Goal: Task Accomplishment & Management: Manage account settings

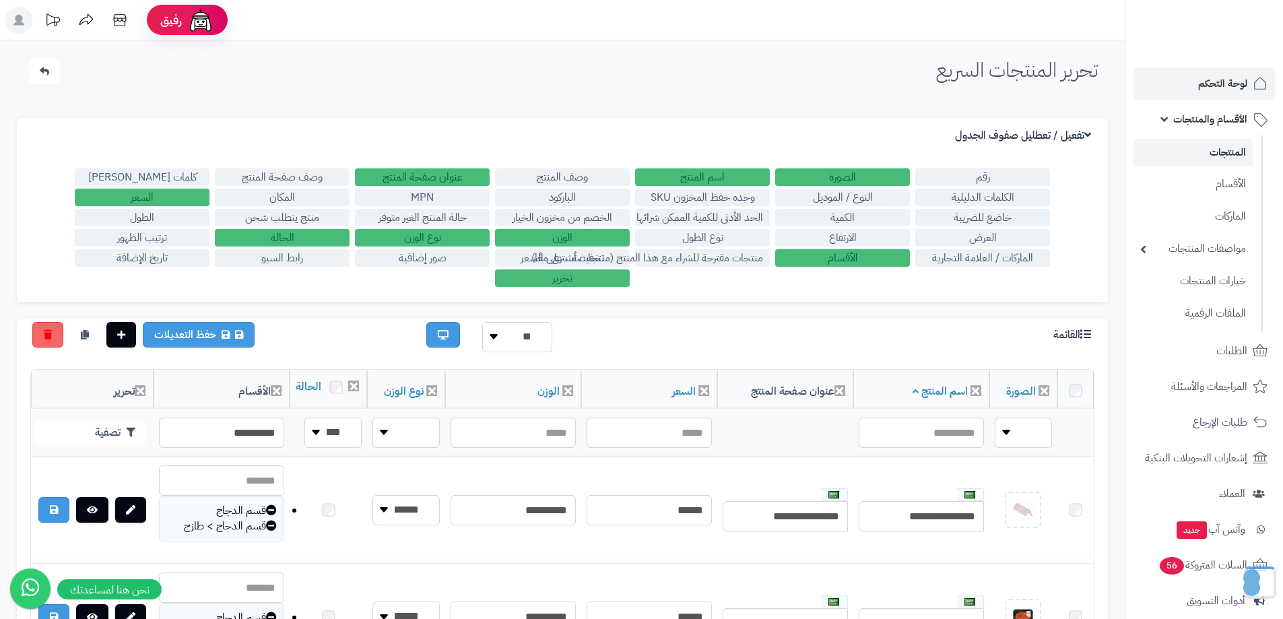
scroll to position [280, 0]
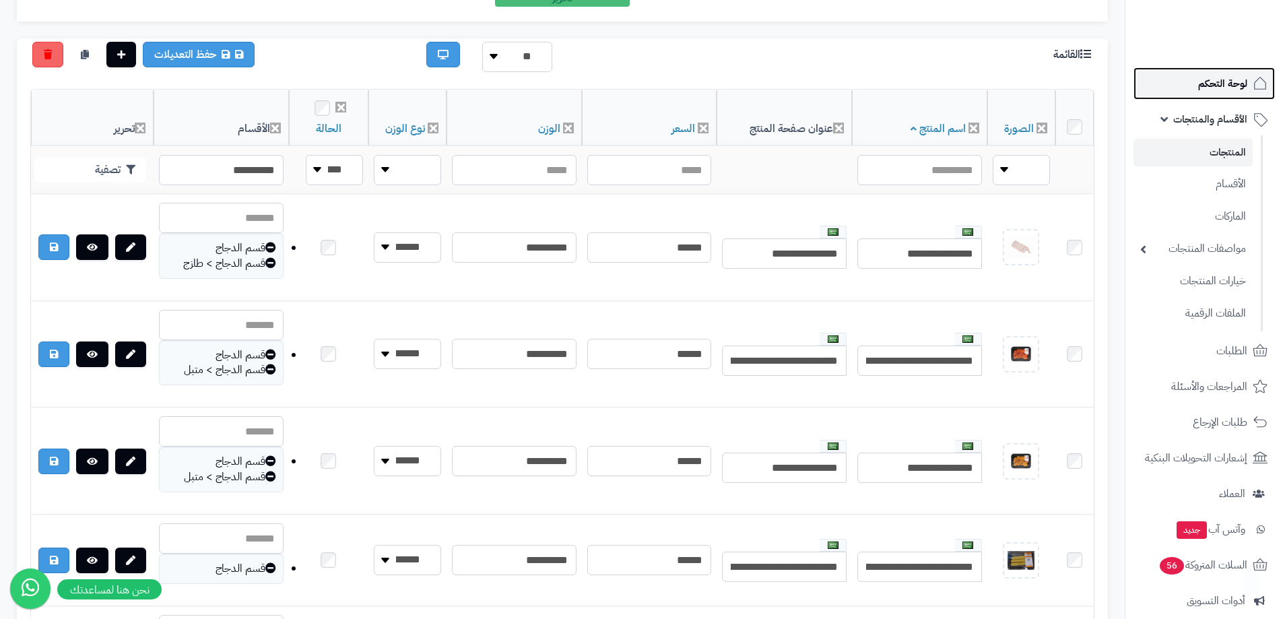
click at [1219, 86] on span "لوحة التحكم" at bounding box center [1222, 83] width 49 height 19
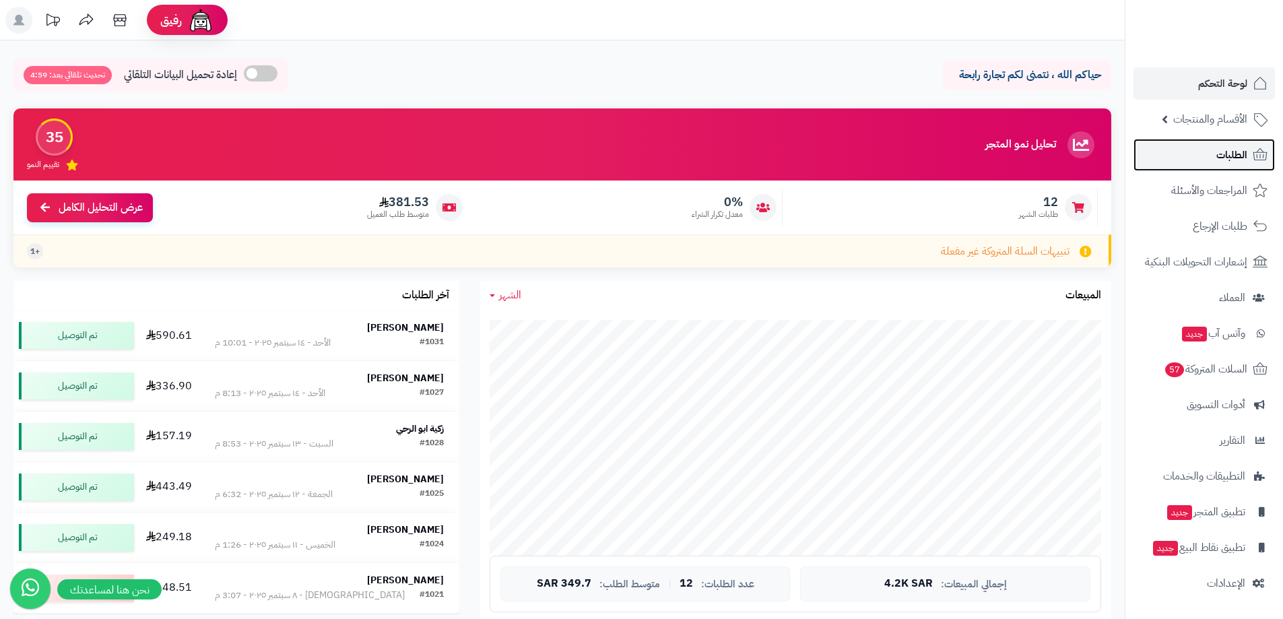
click at [1227, 158] on span "الطلبات" at bounding box center [1231, 154] width 31 height 19
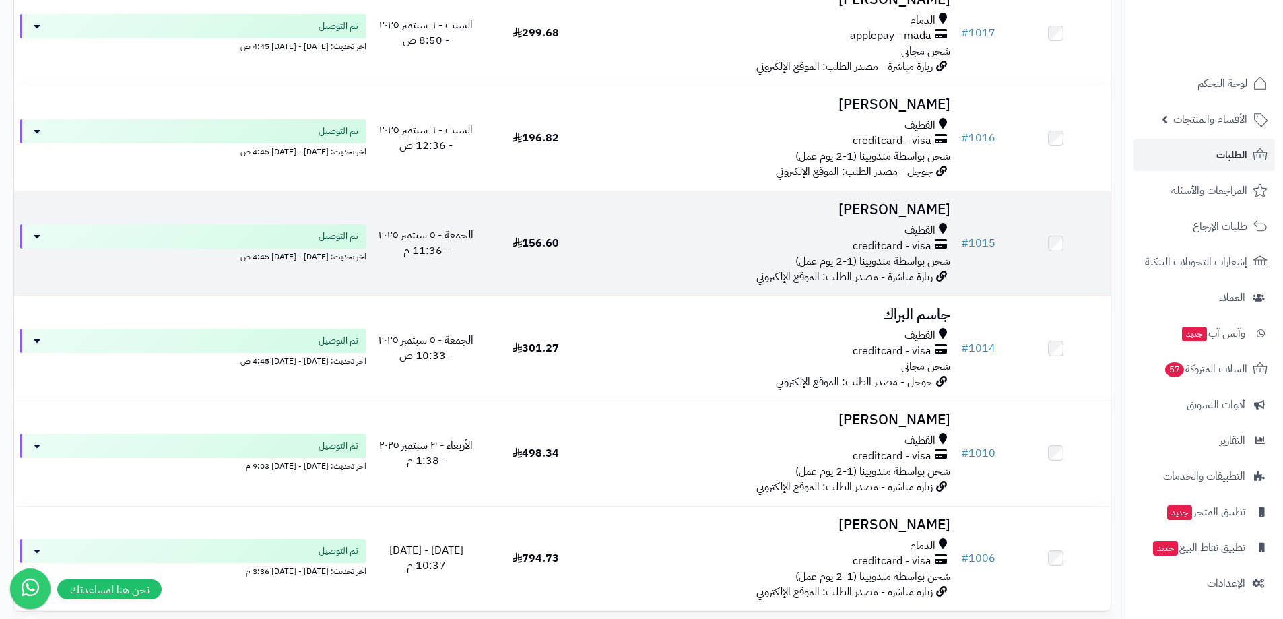
scroll to position [1085, 0]
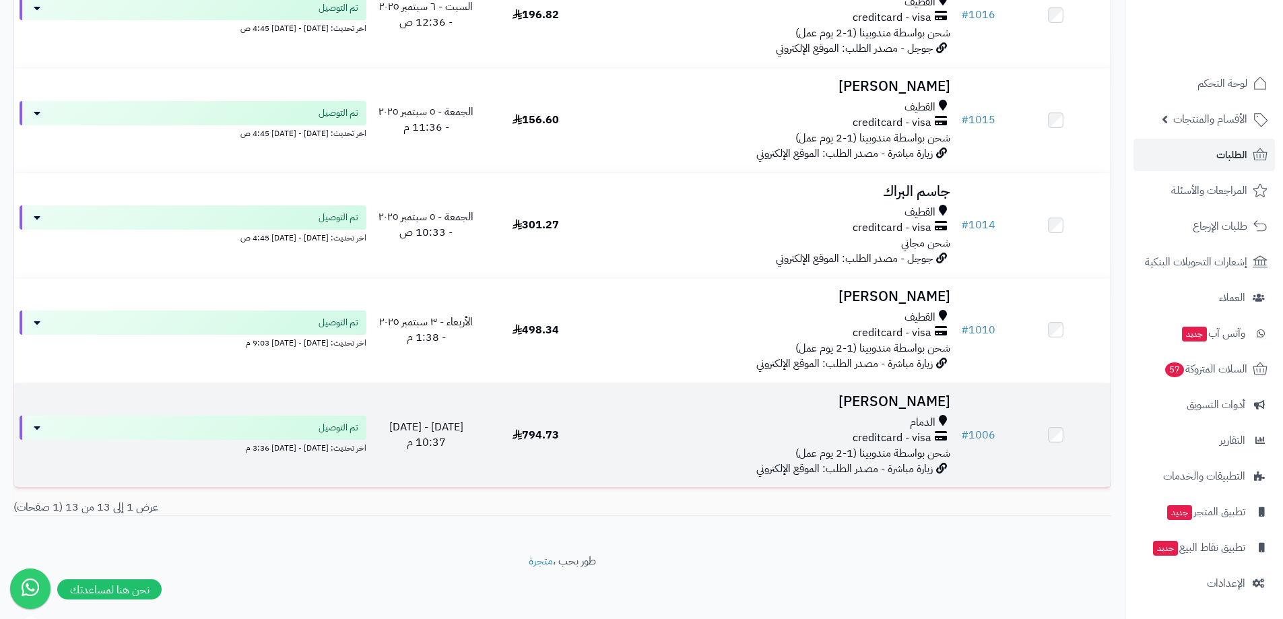
click at [847, 394] on h3 "[PERSON_NAME]" at bounding box center [773, 401] width 354 height 15
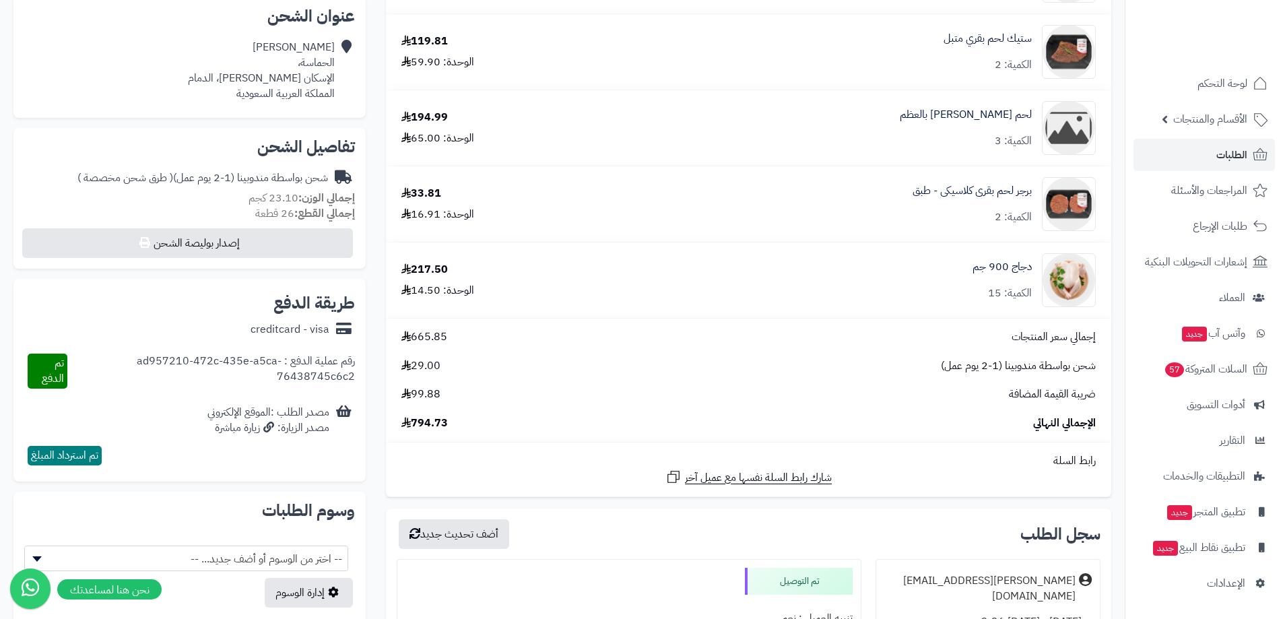
scroll to position [471, 0]
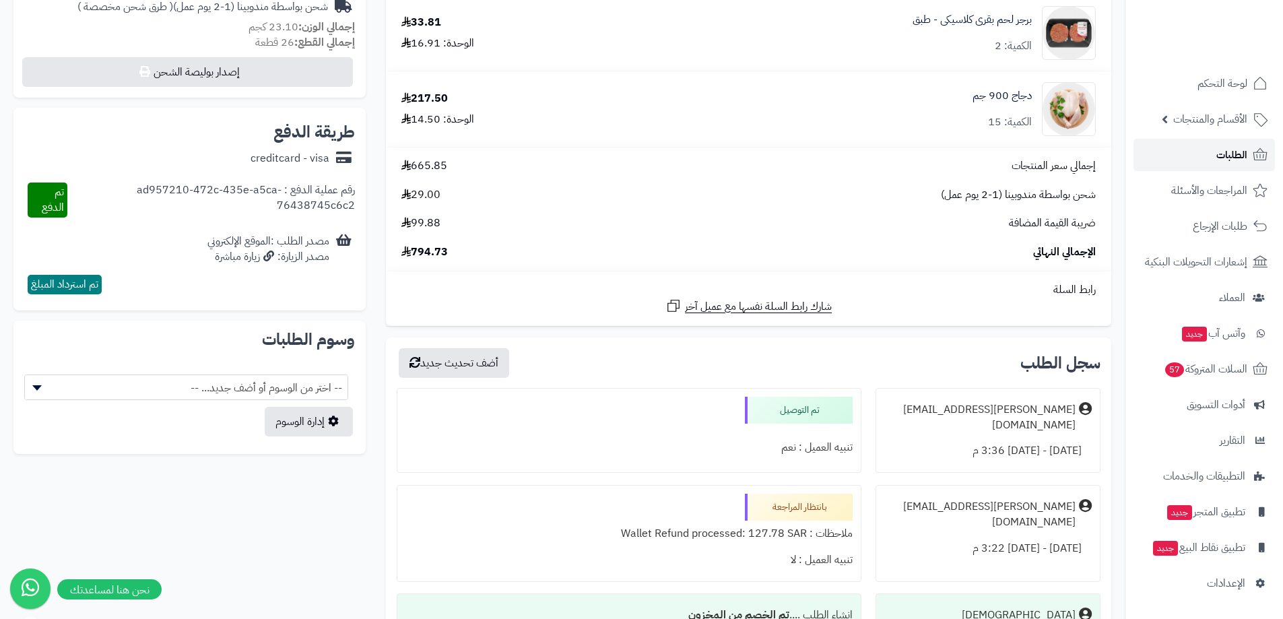
click at [1246, 147] on span "الطلبات" at bounding box center [1231, 154] width 31 height 19
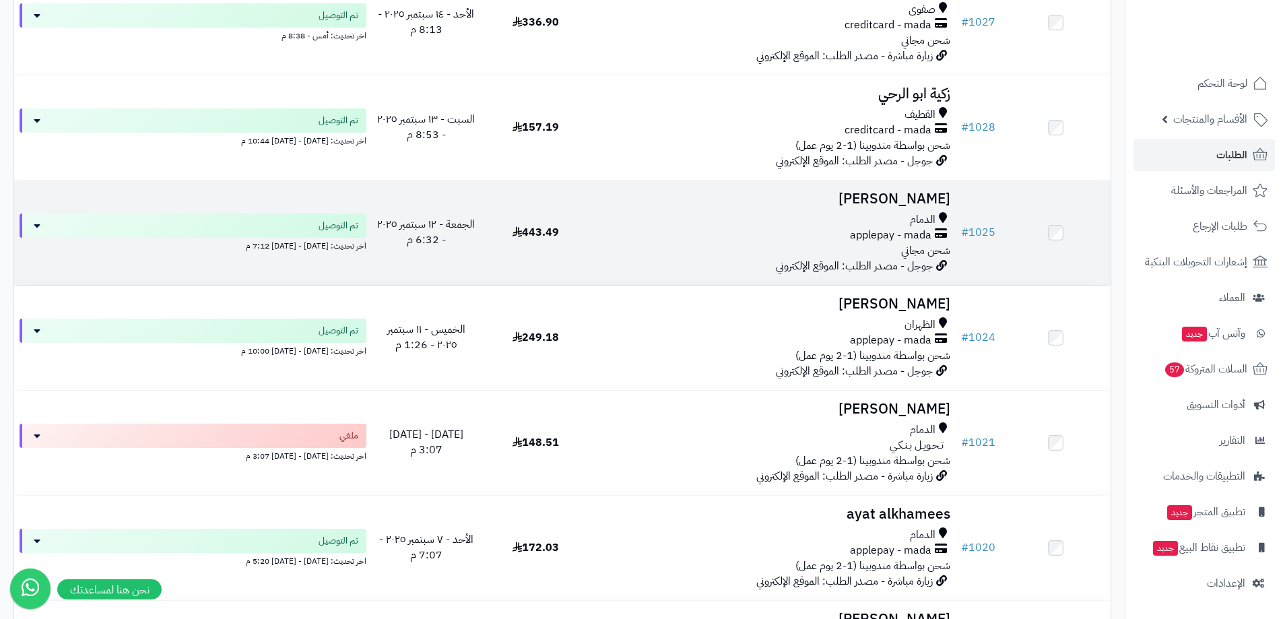
scroll to position [337, 0]
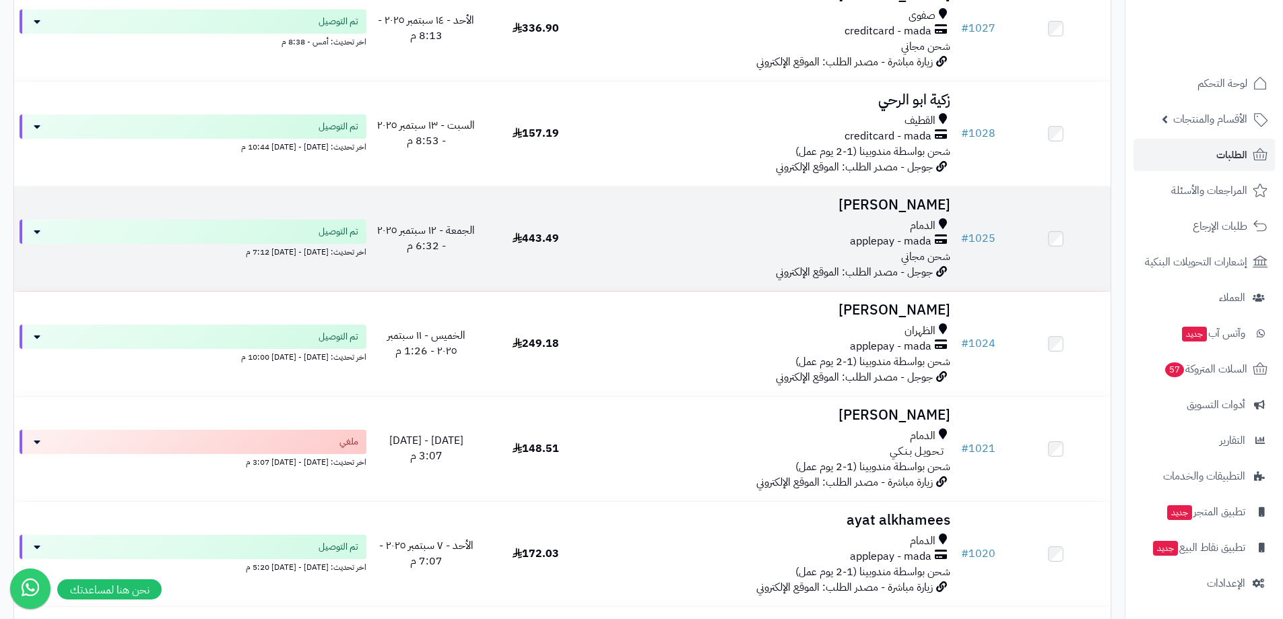
click at [829, 221] on div "الدمام" at bounding box center [773, 225] width 354 height 15
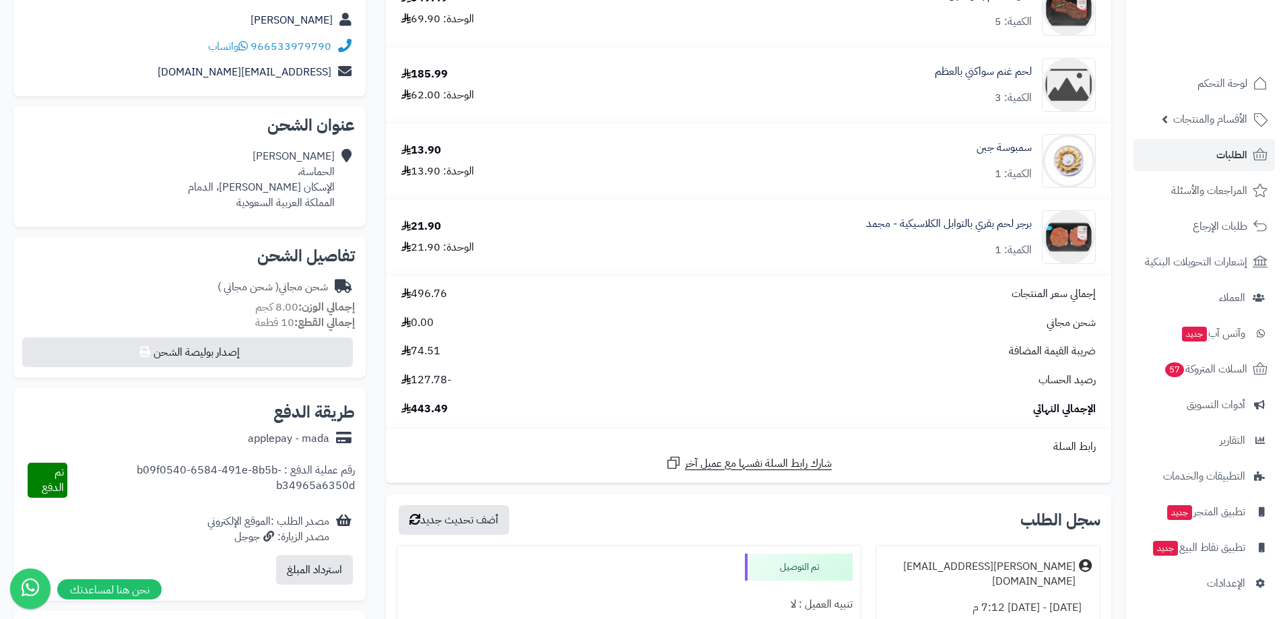
scroll to position [202, 0]
